Goal: Task Accomplishment & Management: Manage account settings

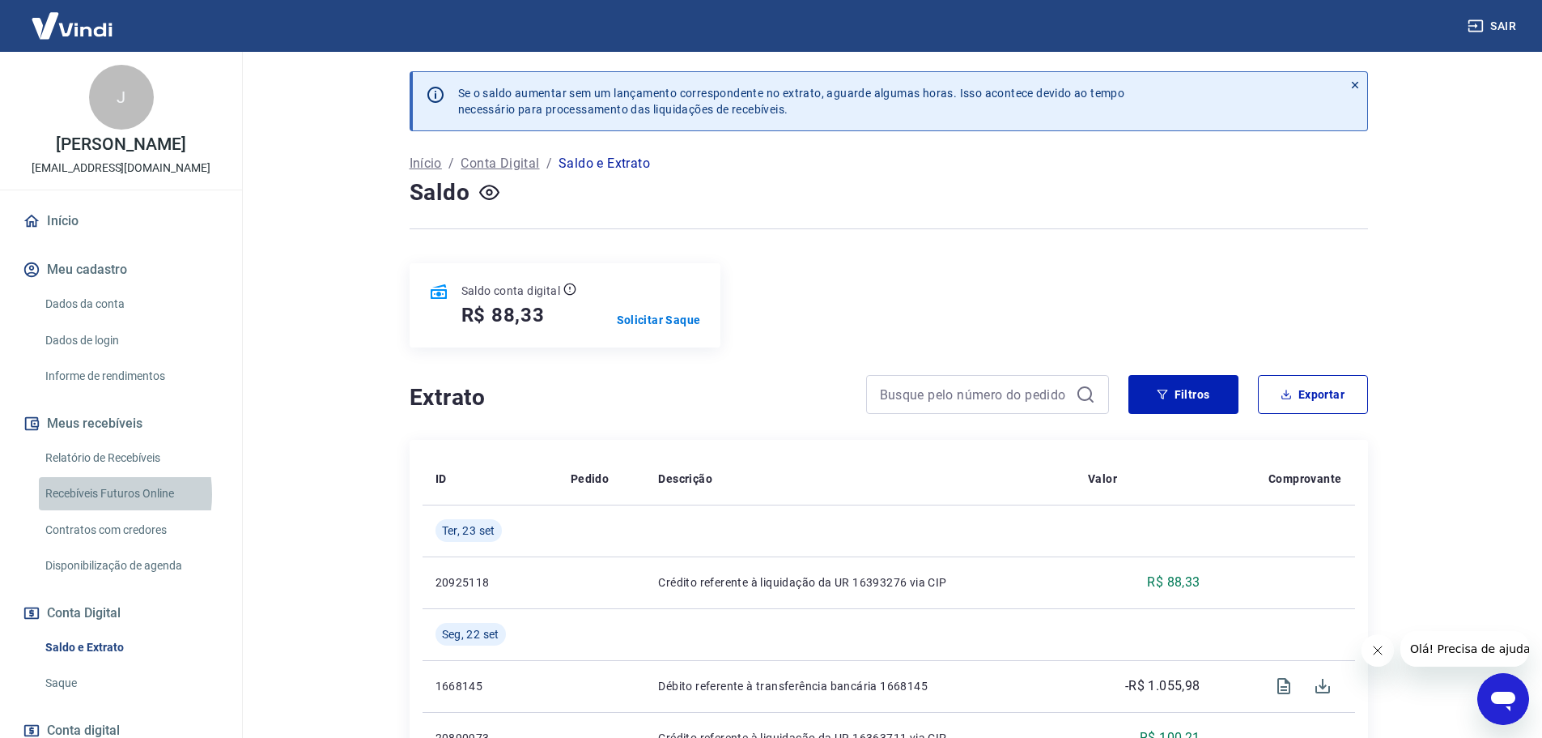
click at [79, 494] on link "Recebíveis Futuros Online" at bounding box center [131, 493] width 184 height 33
click at [101, 458] on link "Relatório de Recebíveis" at bounding box center [131, 457] width 184 height 33
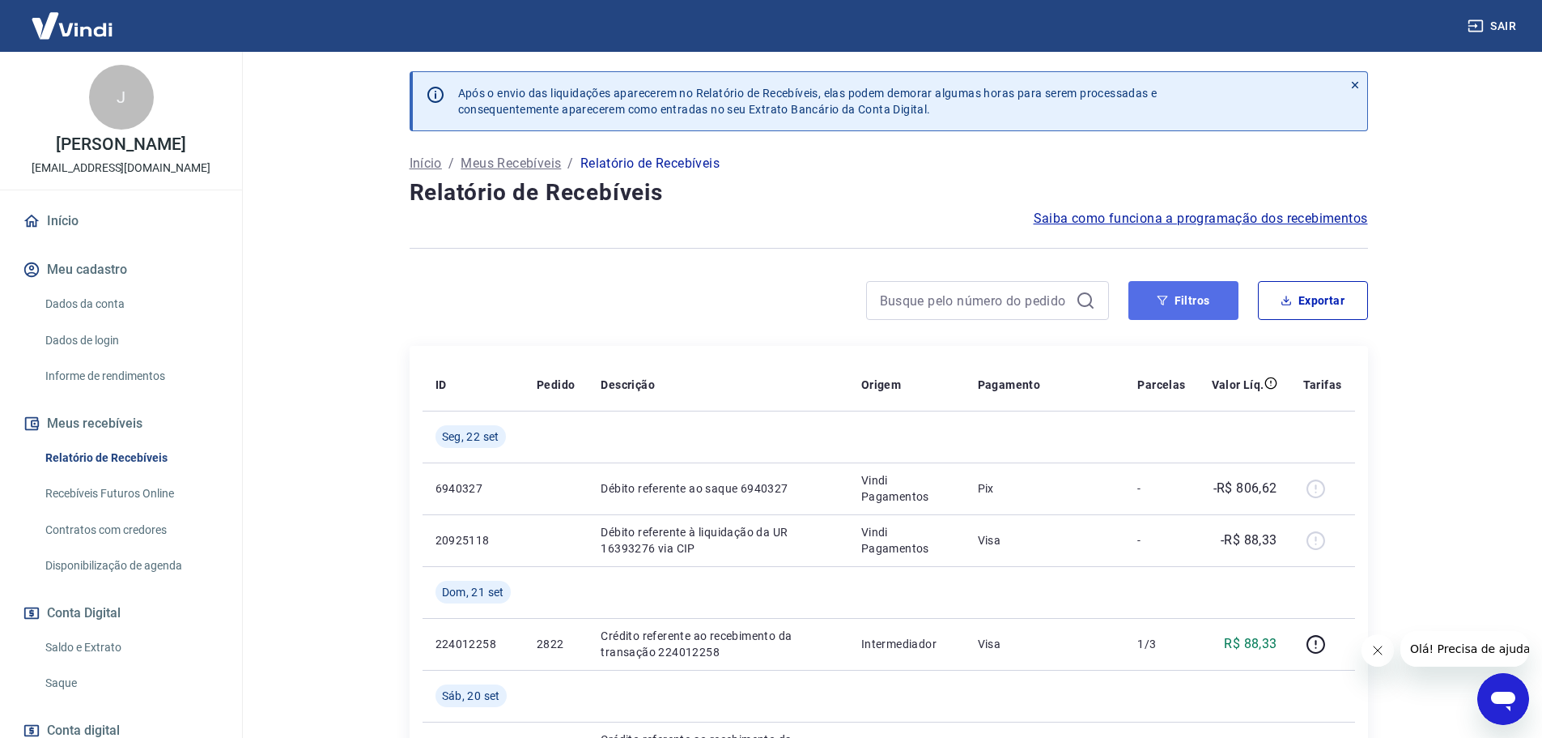
click at [1193, 305] on button "Filtros" at bounding box center [1184, 300] width 110 height 39
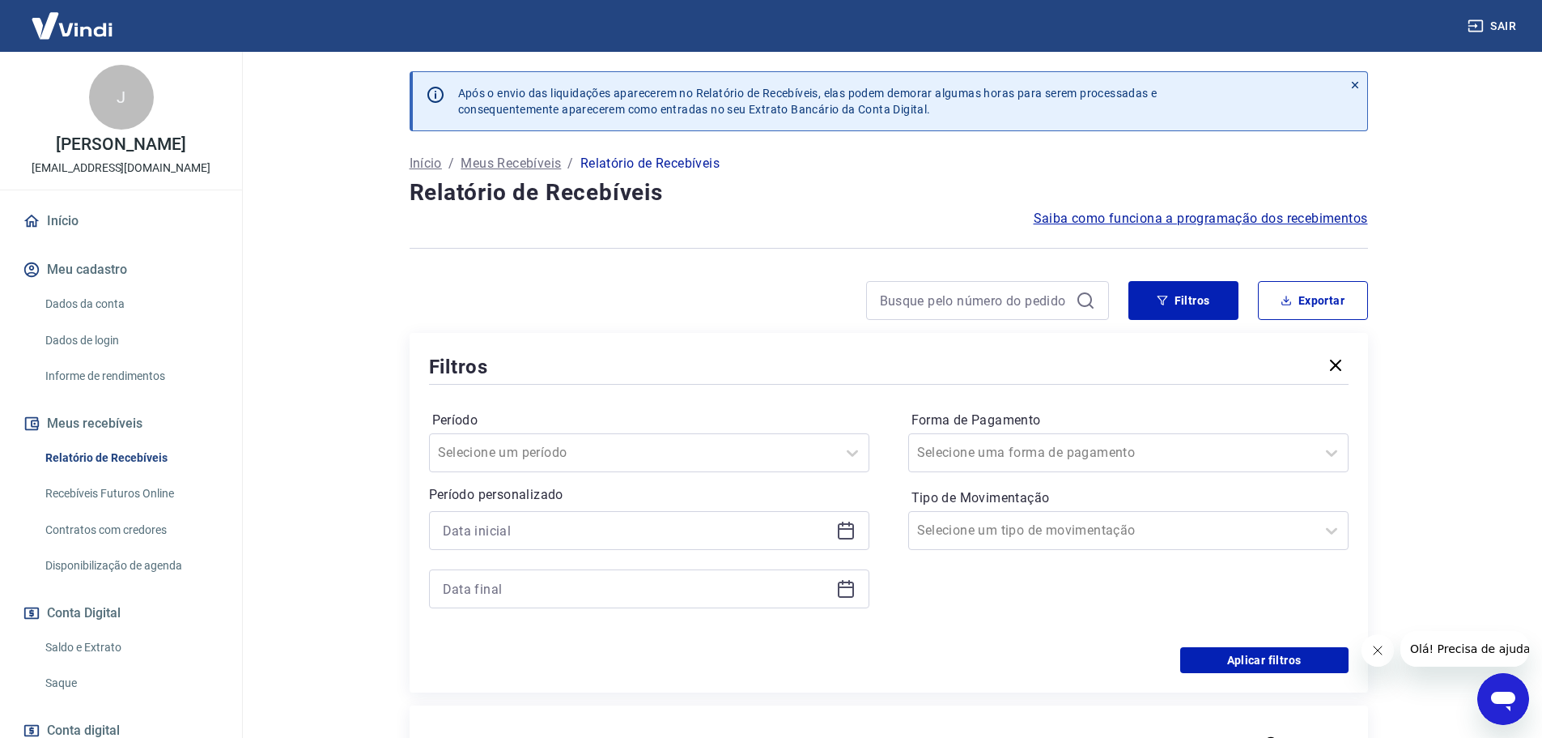
click at [842, 533] on icon at bounding box center [845, 530] width 19 height 19
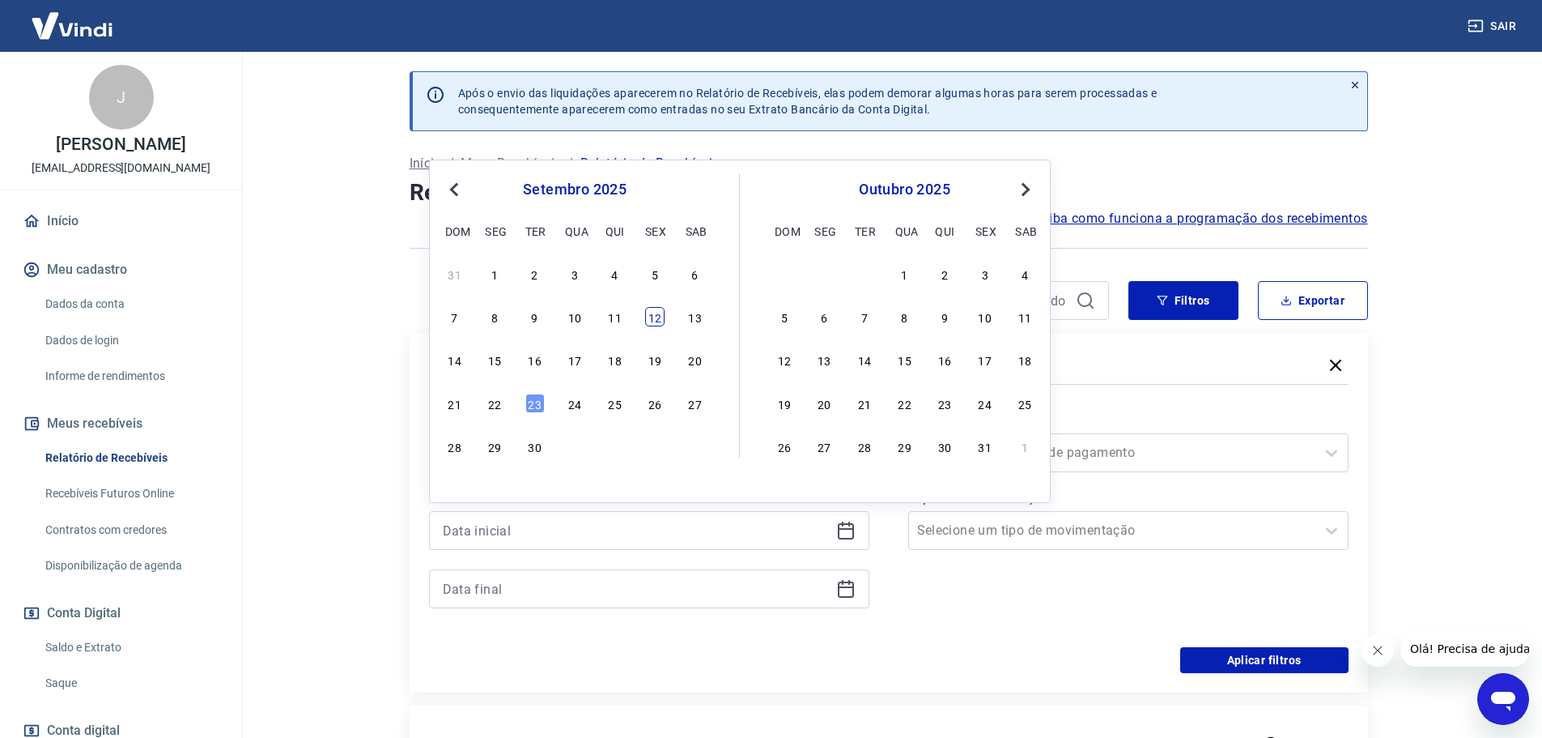
click at [651, 322] on div "12" at bounding box center [654, 316] width 19 height 19
type input "[DATE]"
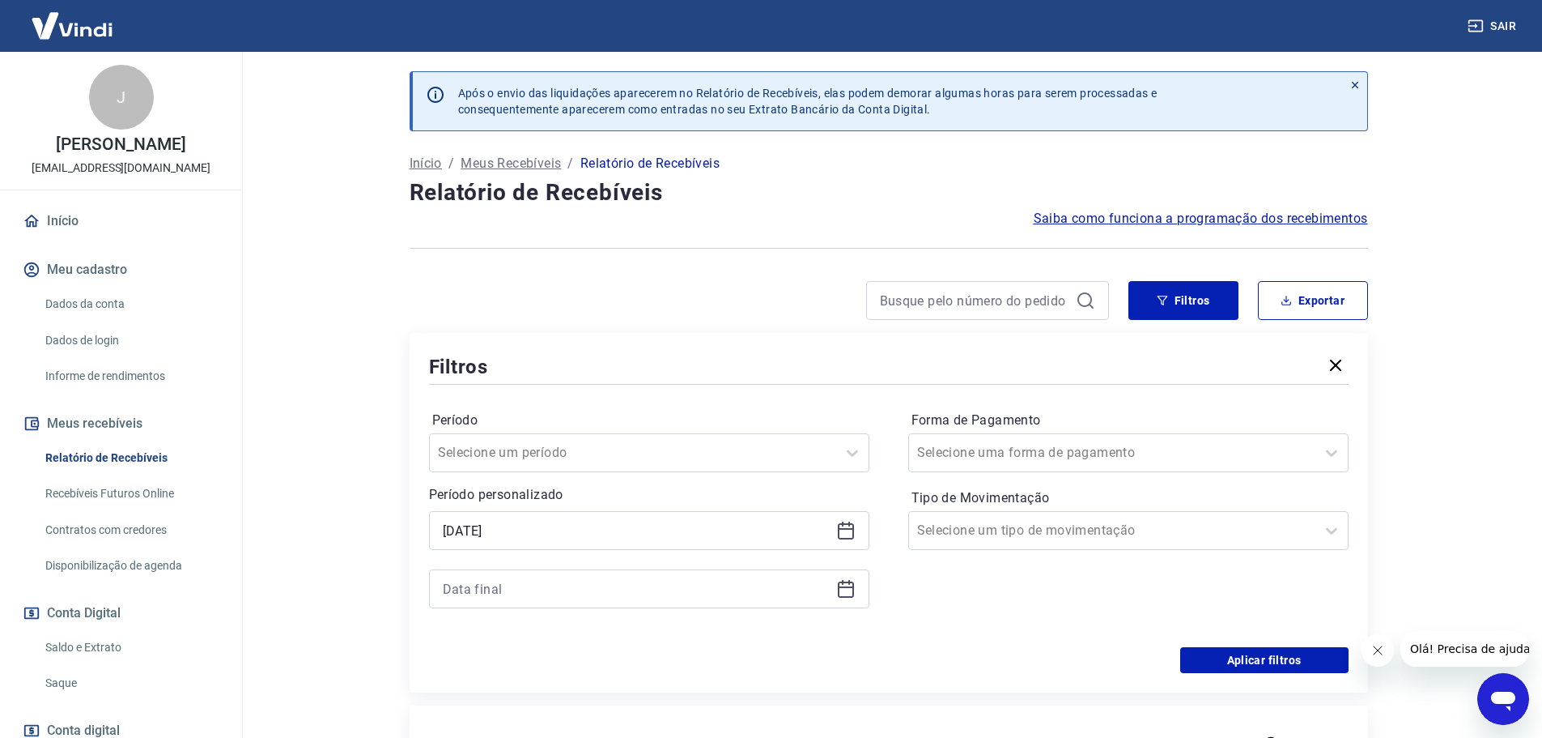
click at [854, 583] on icon at bounding box center [845, 588] width 19 height 19
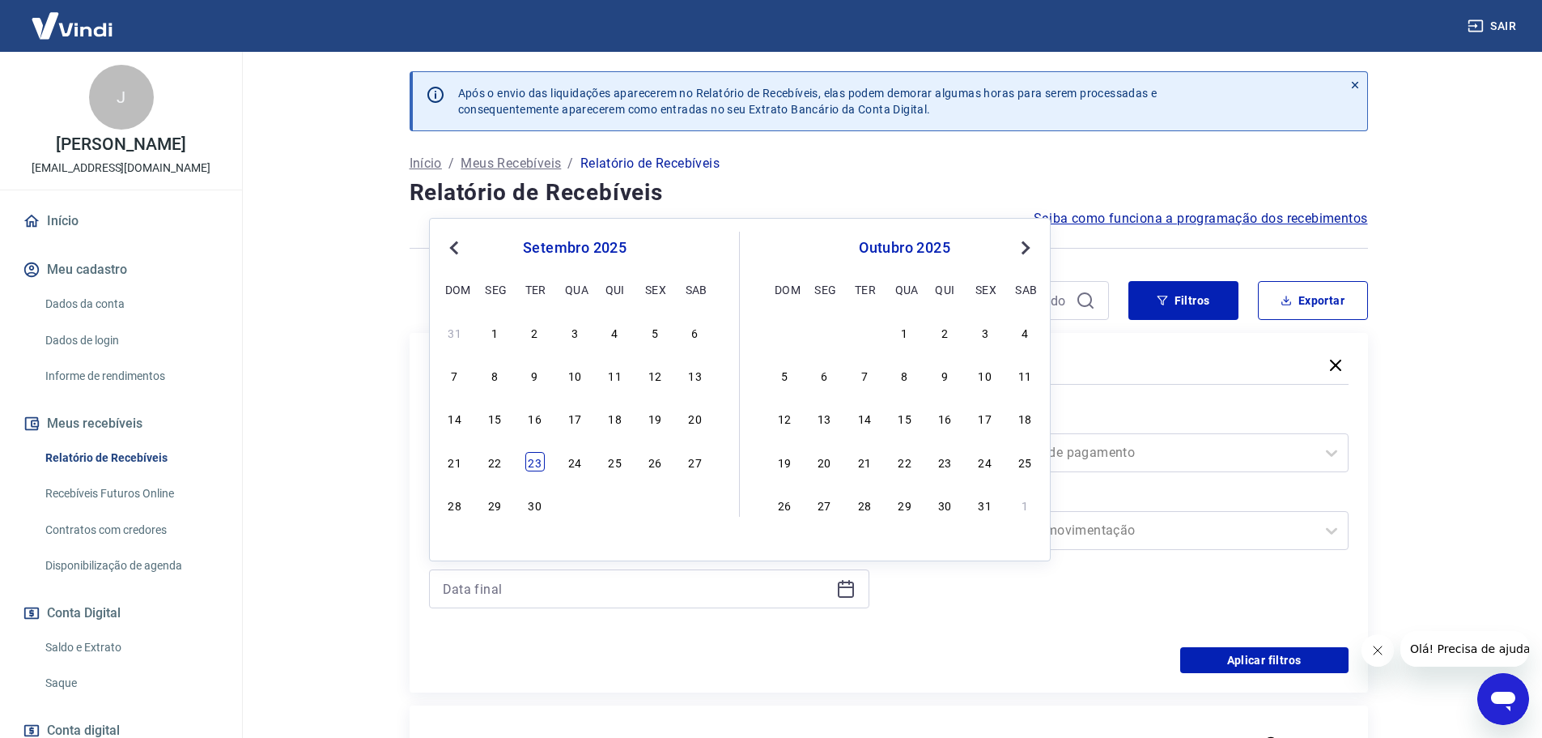
click at [539, 463] on div "23" at bounding box center [534, 461] width 19 height 19
type input "[DATE]"
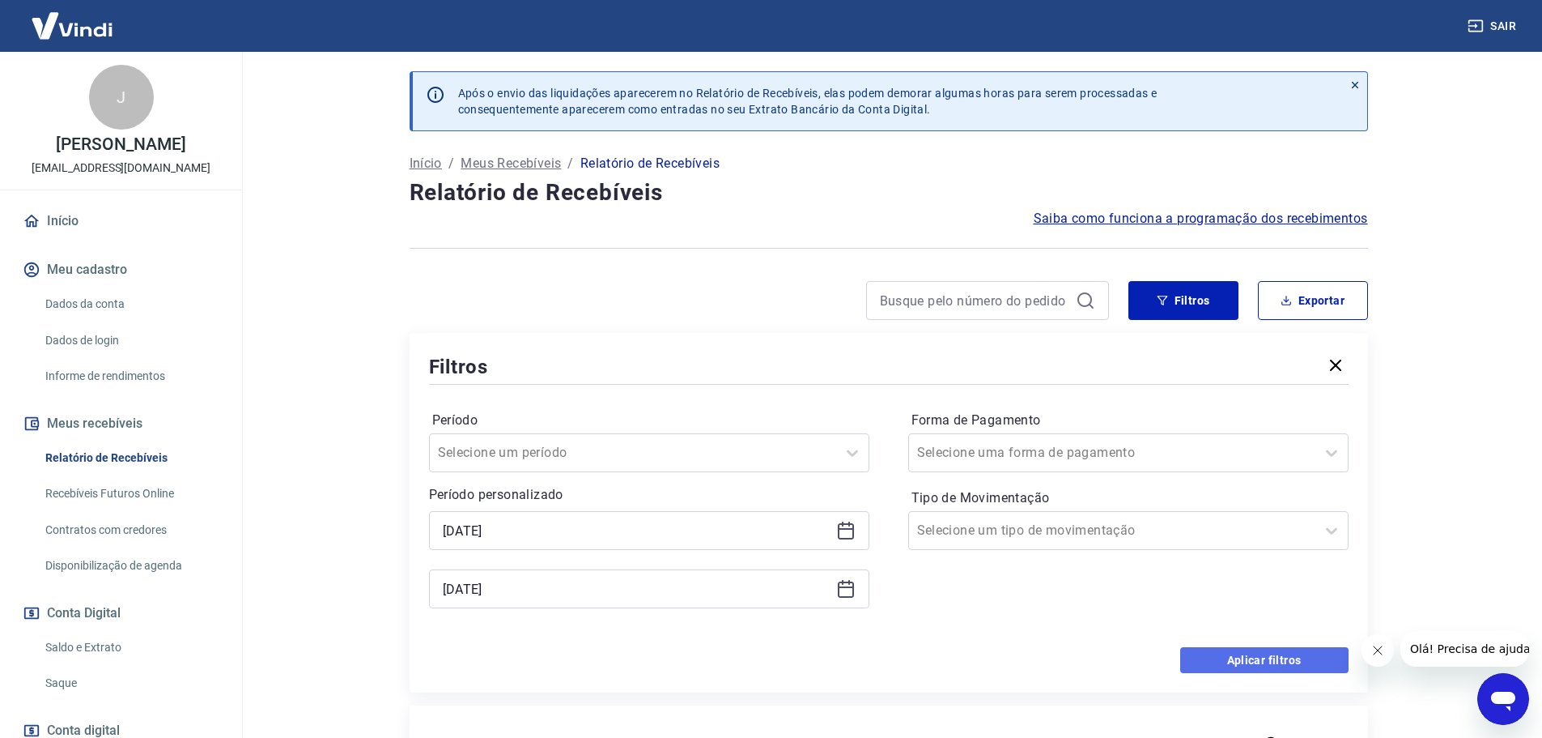
click at [1256, 657] on button "Aplicar filtros" at bounding box center [1264, 660] width 168 height 26
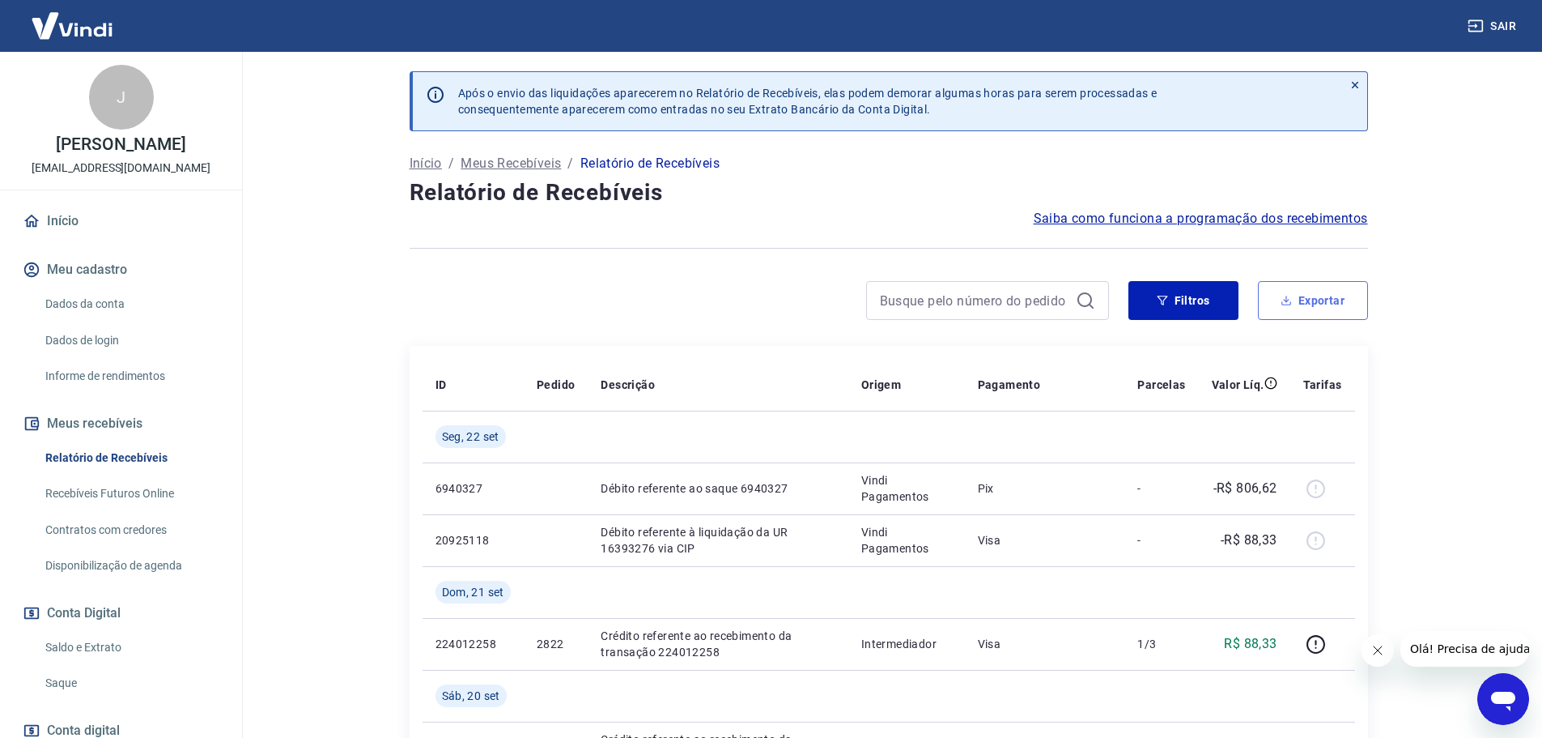
click at [1304, 308] on button "Exportar" at bounding box center [1313, 300] width 110 height 39
type input "[DATE]"
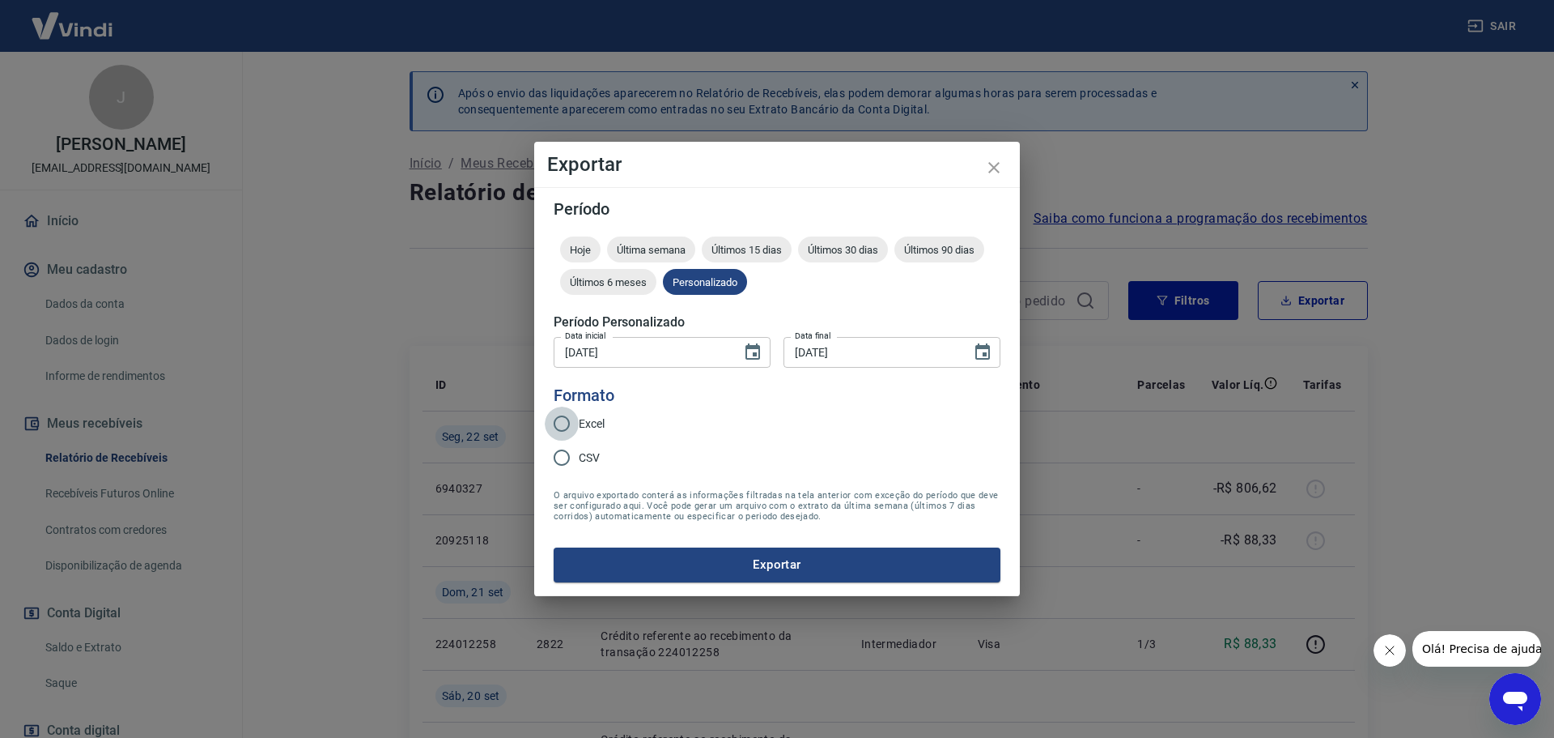
click at [559, 420] on input "Excel" at bounding box center [562, 423] width 34 height 34
radio input "true"
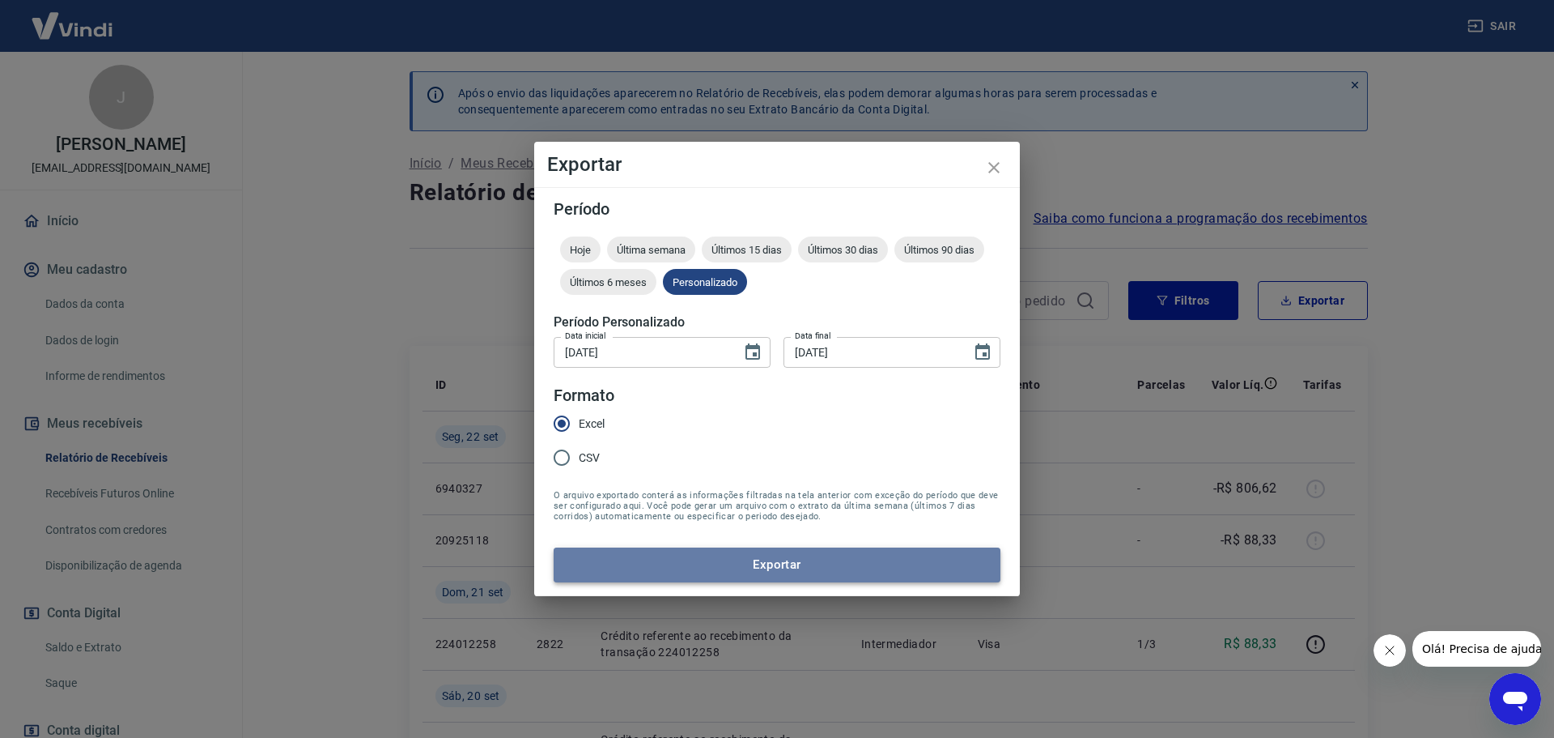
click at [779, 569] on button "Exportar" at bounding box center [777, 564] width 447 height 34
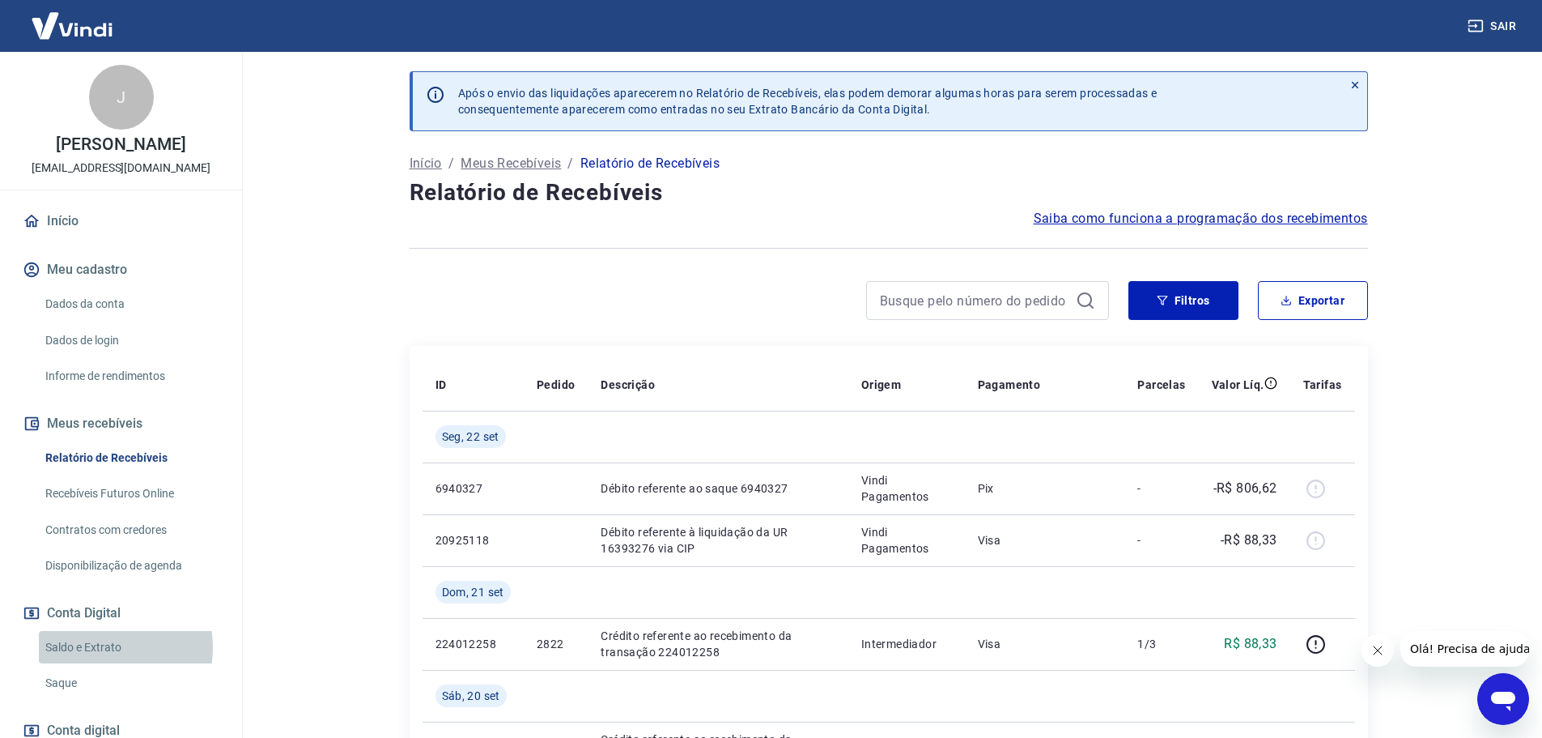
click at [99, 647] on link "Saldo e Extrato" at bounding box center [131, 647] width 184 height 33
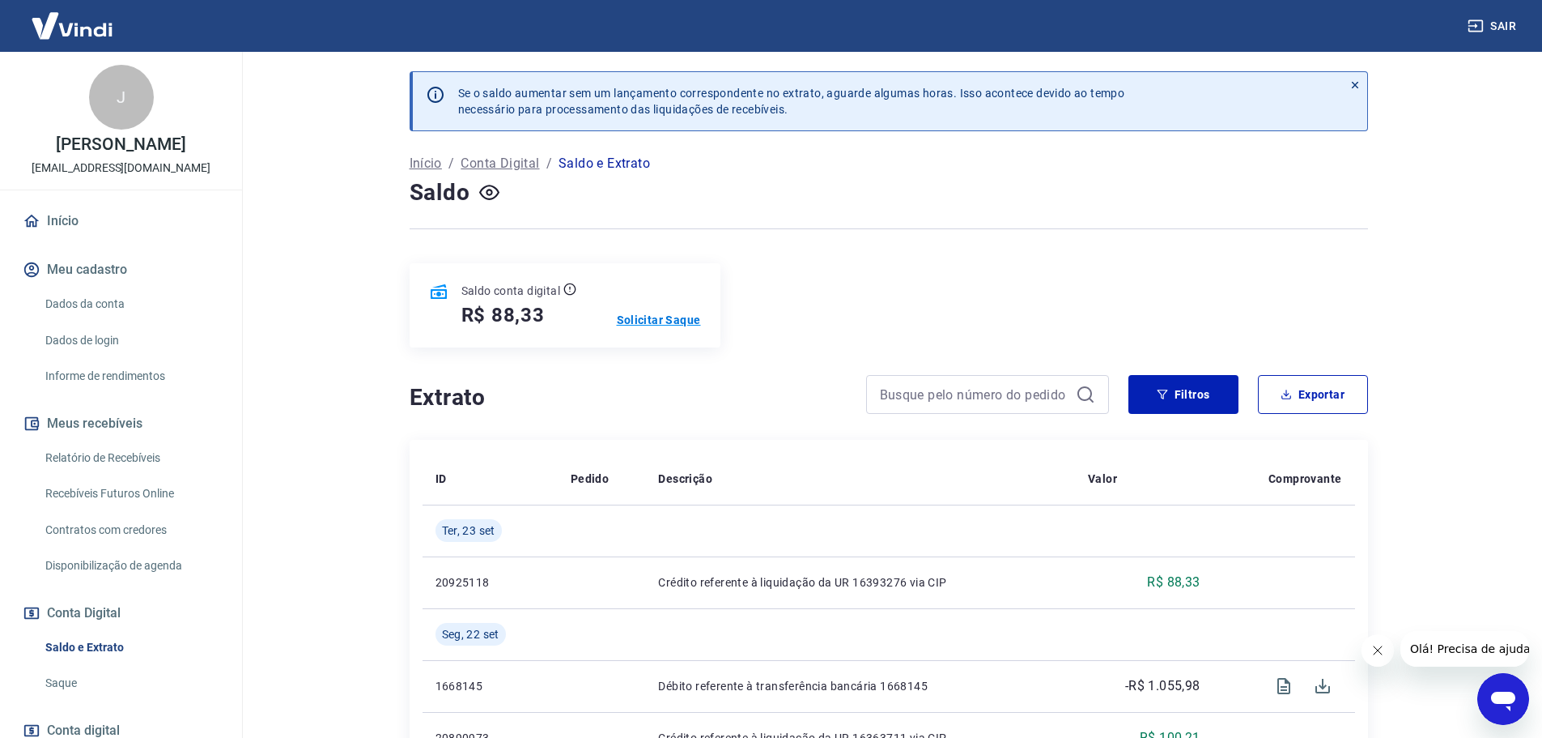
click at [675, 321] on p "Solicitar Saque" at bounding box center [659, 320] width 84 height 16
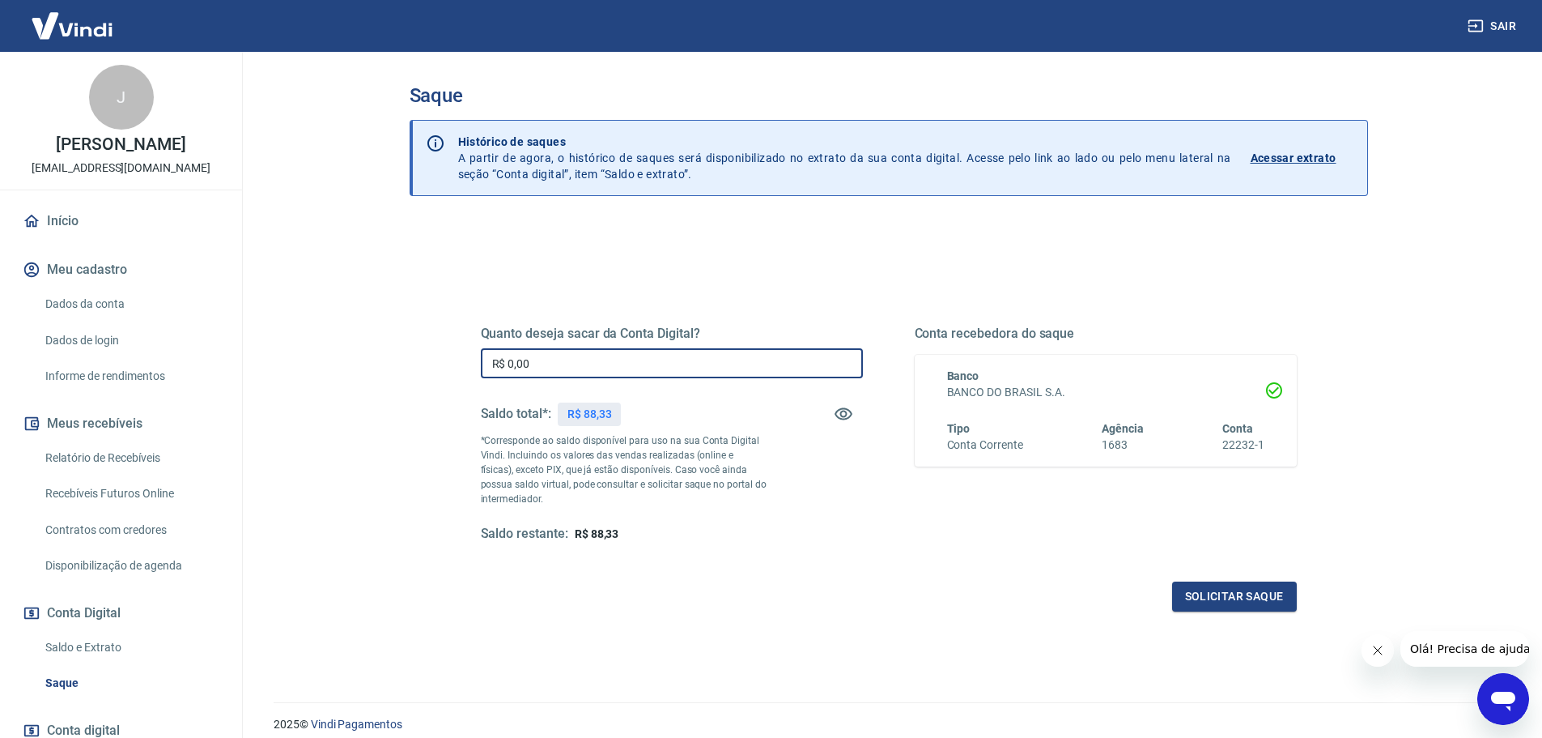
click at [540, 364] on input "R$ 0,00" at bounding box center [672, 363] width 382 height 30
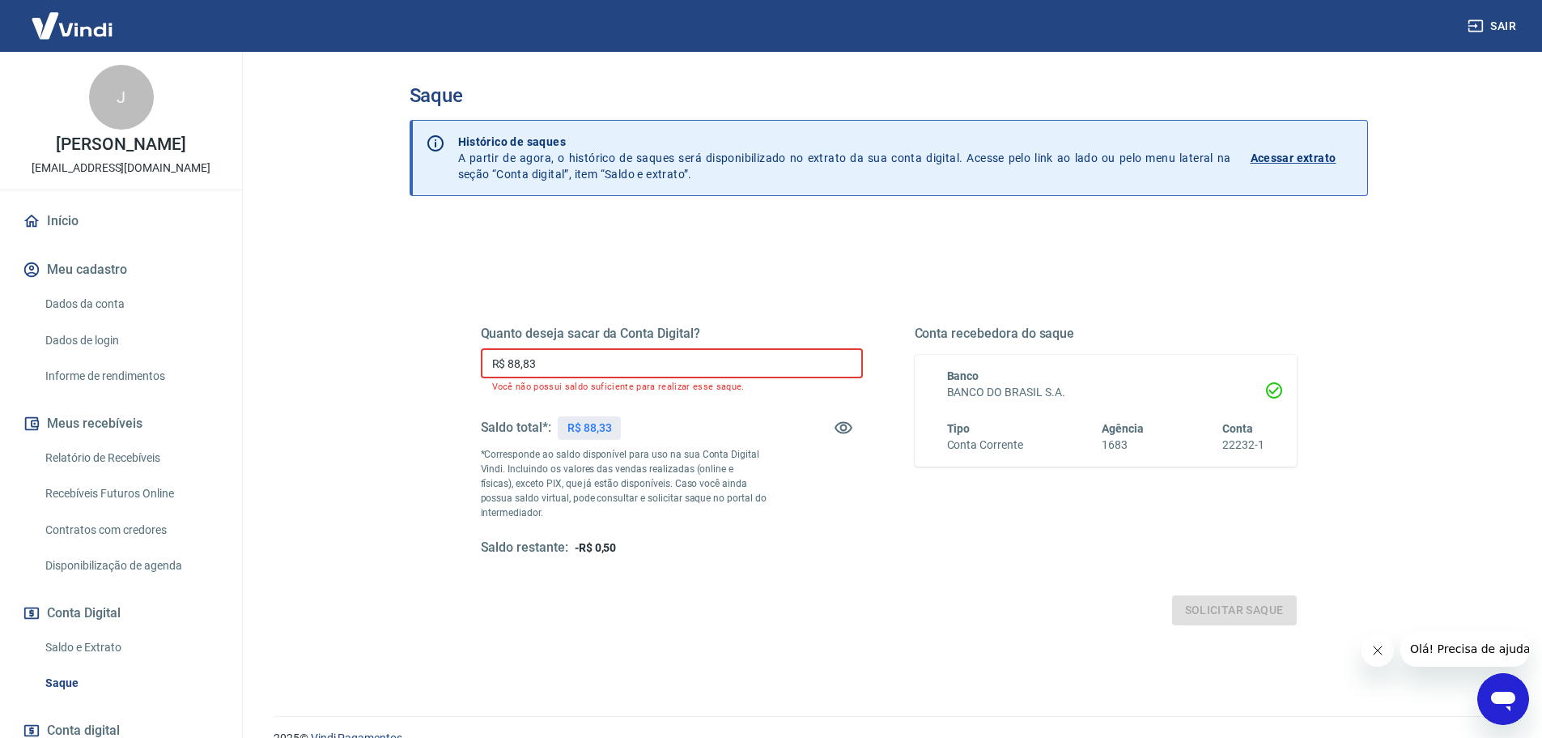
drag, startPoint x: 540, startPoint y: 364, endPoint x: 525, endPoint y: 364, distance: 15.4
click at [525, 364] on input "R$ 88,83" at bounding box center [672, 363] width 382 height 30
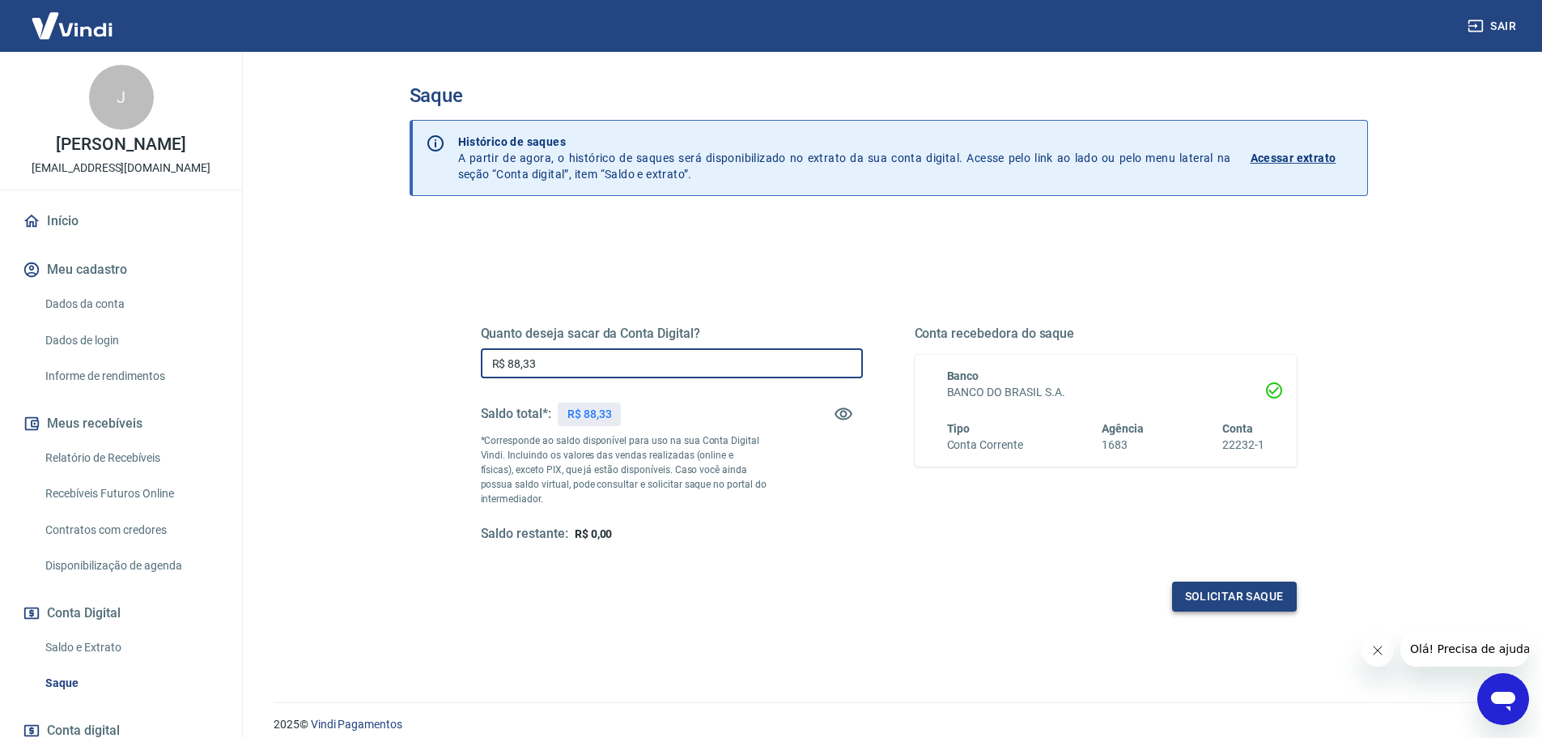
type input "R$ 88,33"
click at [1185, 591] on button "Solicitar saque" at bounding box center [1234, 596] width 125 height 30
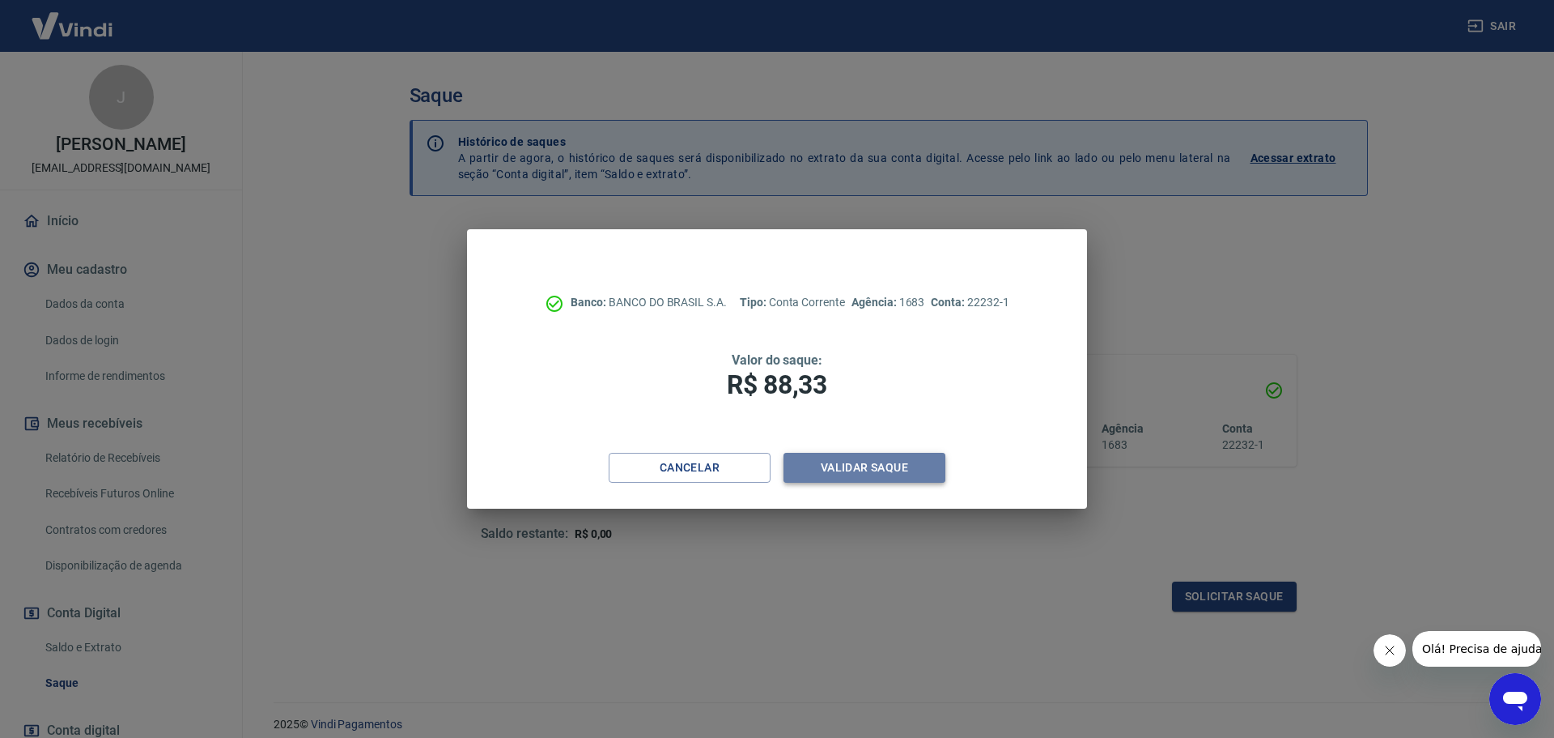
click at [884, 469] on button "Validar saque" at bounding box center [865, 468] width 162 height 30
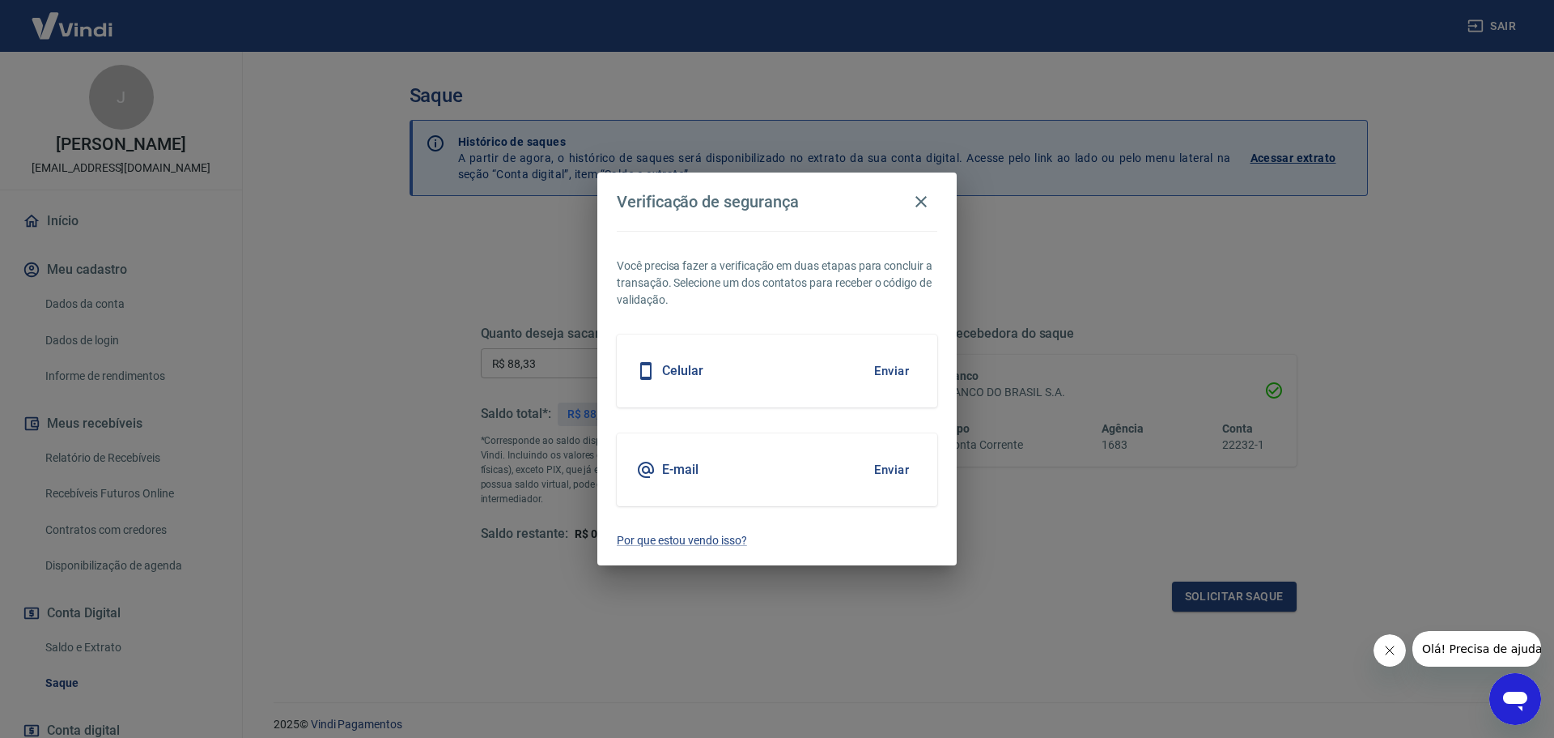
click at [884, 469] on button "Enviar" at bounding box center [891, 470] width 53 height 34
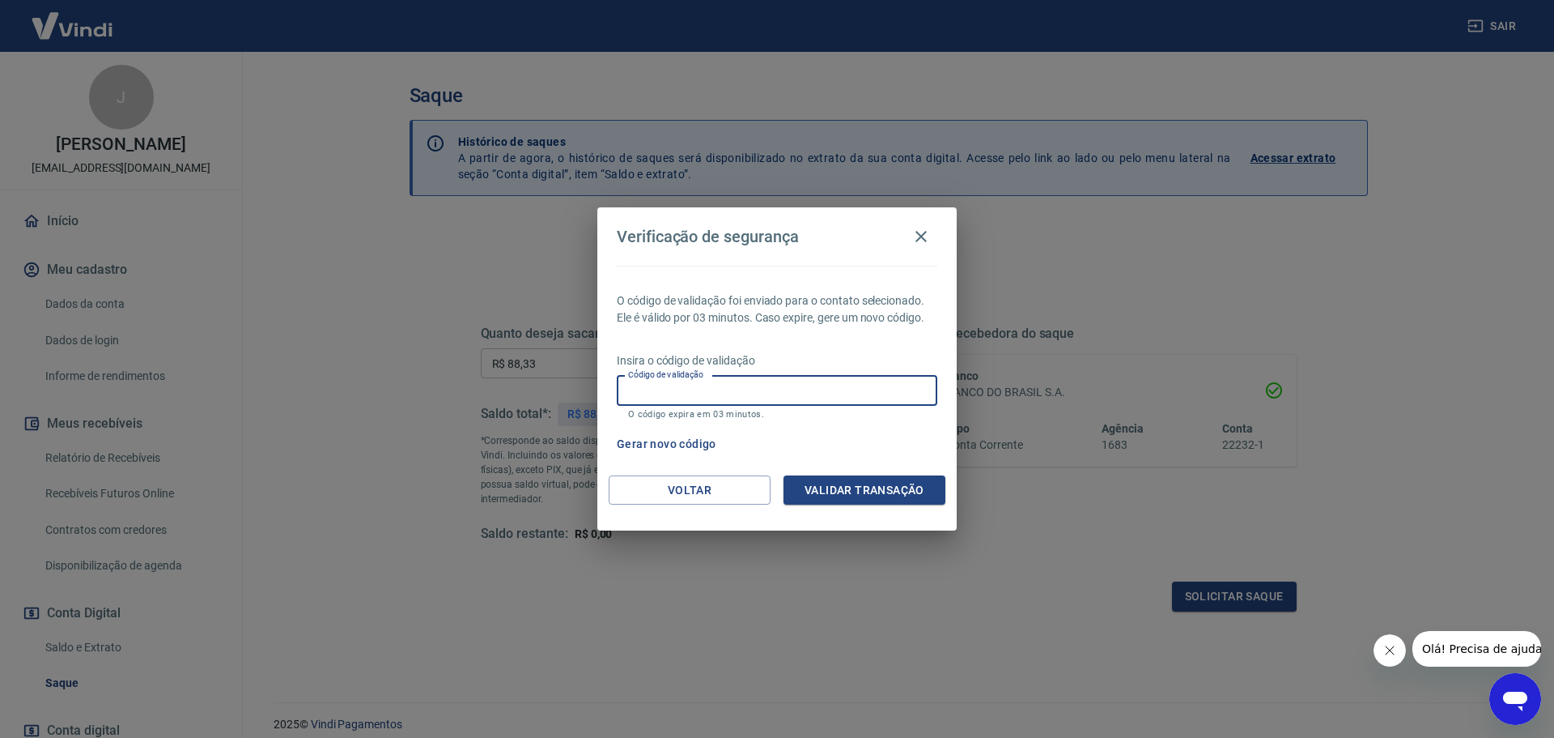
click at [651, 386] on input "Código de validação" at bounding box center [777, 391] width 321 height 30
type input "578972"
click at [835, 483] on button "Validar transação" at bounding box center [865, 490] width 162 height 30
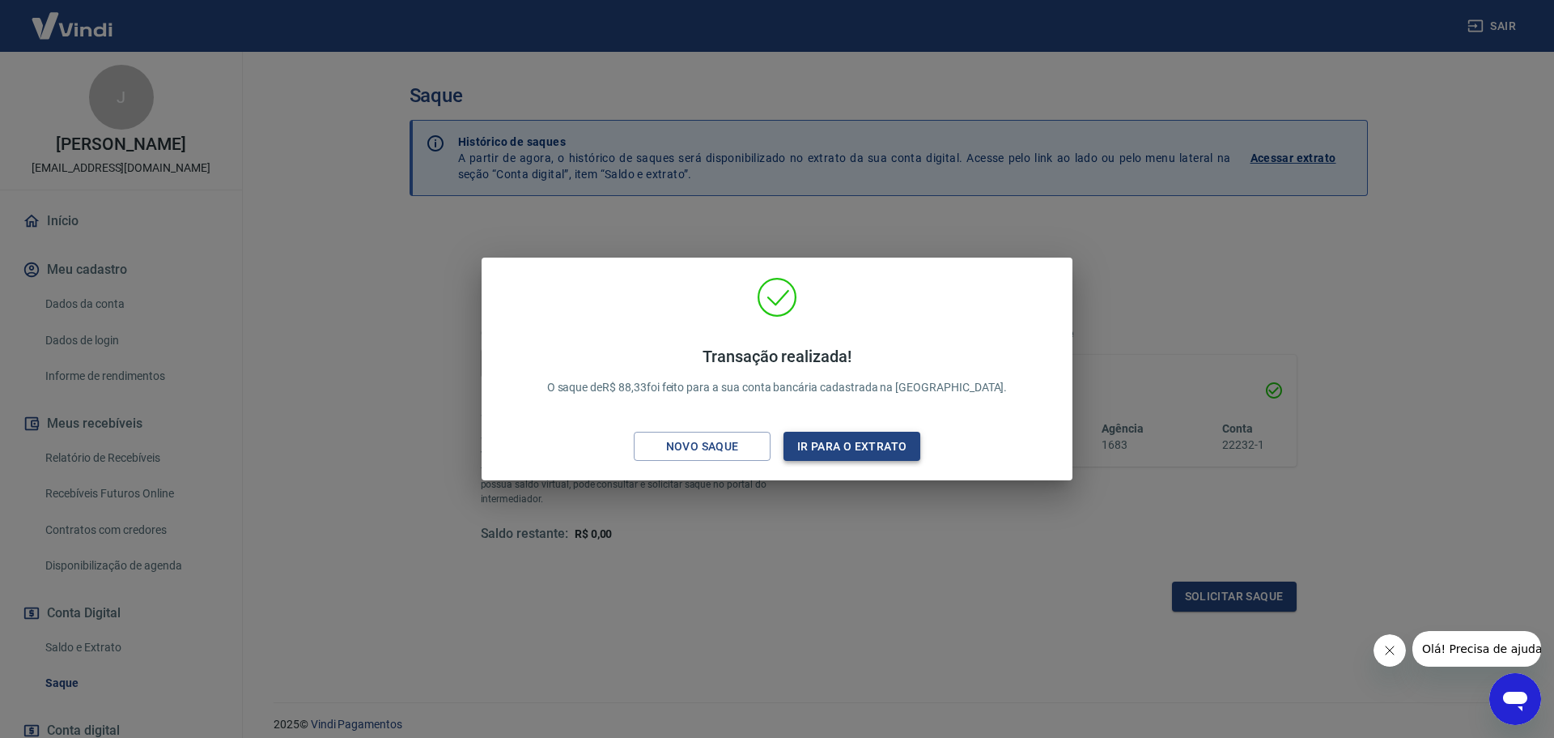
click at [835, 442] on button "Ir para o extrato" at bounding box center [852, 447] width 137 height 30
